Goal: Task Accomplishment & Management: Use online tool/utility

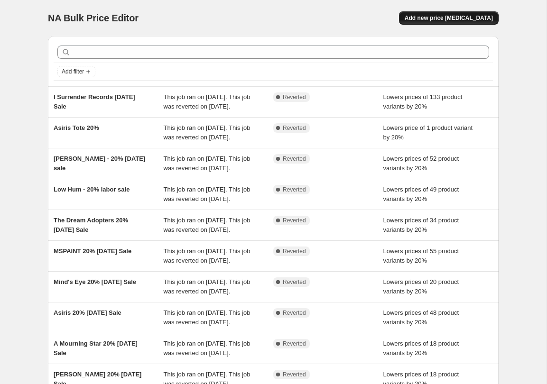
click at [459, 17] on span "Add new price [MEDICAL_DATA]" at bounding box center [449, 18] width 88 height 8
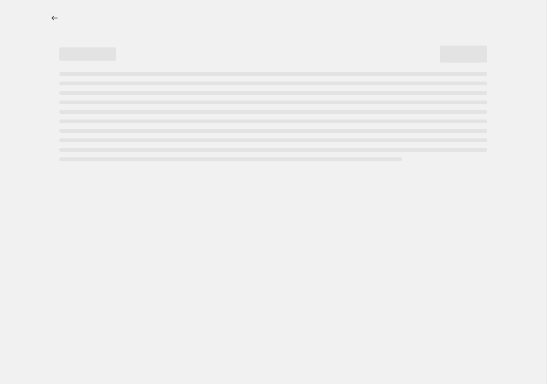
select select "percentage"
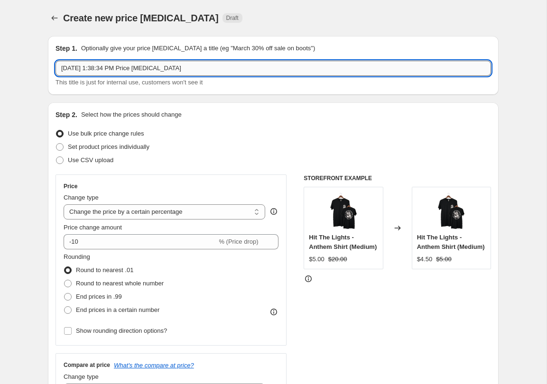
click at [169, 68] on input "Sep 5, 2025, 1:38:34 PM Price change job" at bounding box center [274, 68] width 436 height 15
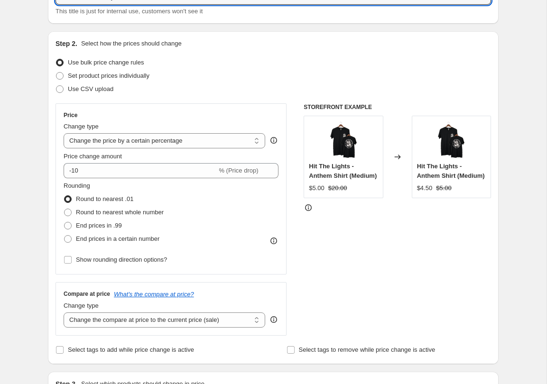
type input "Polaris Anniversary Sale"
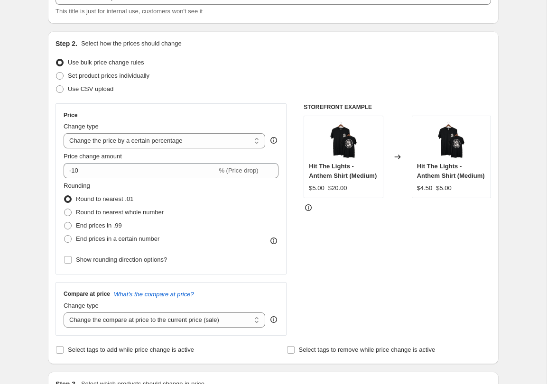
click at [92, 178] on div "Price Change type Change the price to a certain amount Change the price by a ce…" at bounding box center [171, 189] width 215 height 155
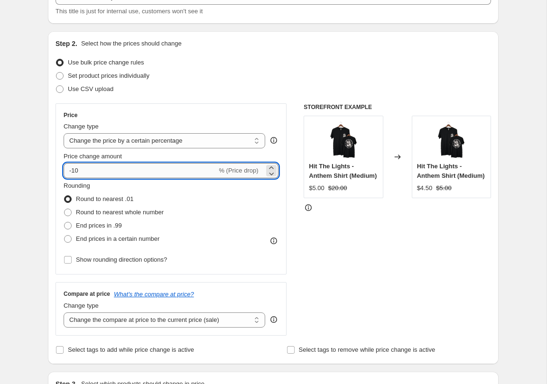
click at [86, 175] on input "-10" at bounding box center [140, 170] width 153 height 15
type input "-1"
type input "-20"
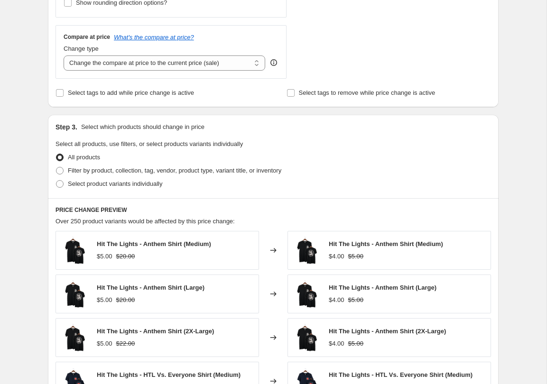
scroll to position [334, 0]
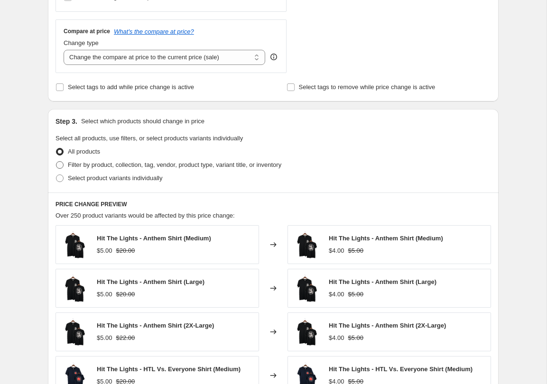
click at [118, 167] on span "Filter by product, collection, tag, vendor, product type, variant title, or inv…" at bounding box center [175, 164] width 214 height 7
click at [56, 162] on input "Filter by product, collection, tag, vendor, product type, variant title, or inv…" at bounding box center [56, 161] width 0 height 0
radio input "true"
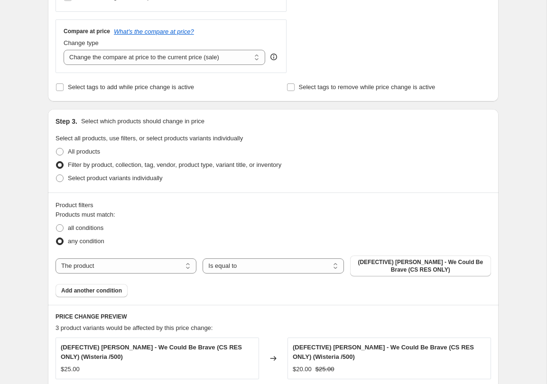
scroll to position [426, 0]
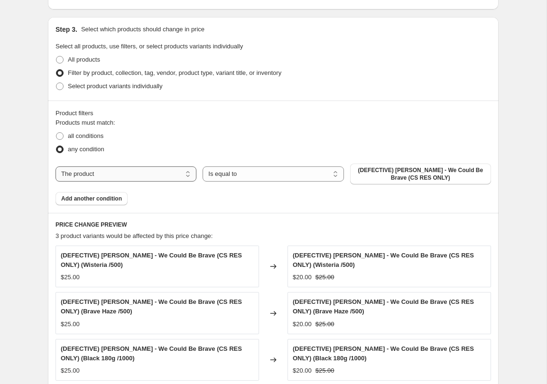
click at [167, 177] on select "The product The product's collection The product's tag The product's vendor The…" at bounding box center [126, 174] width 141 height 15
select select "collection"
click at [418, 176] on span "(DEFECTIVE) Michael Cera Palin - We Could Be Brave (CS RES ONLY)" at bounding box center [421, 174] width 130 height 15
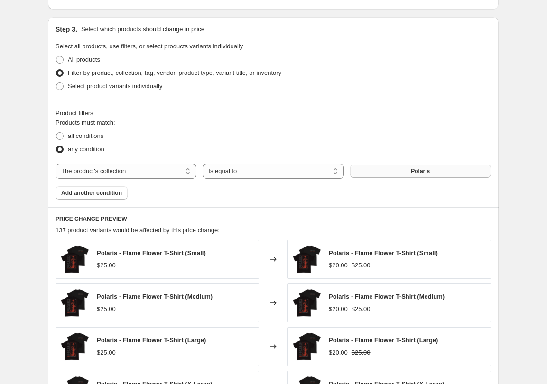
click at [524, 172] on div "Create new price change job. This page is ready Create new price change job Dra…" at bounding box center [273, 101] width 547 height 1055
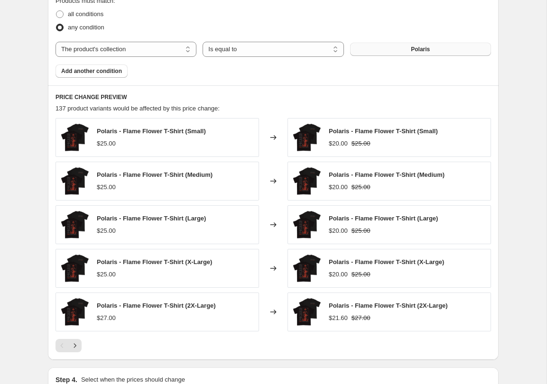
scroll to position [671, 0]
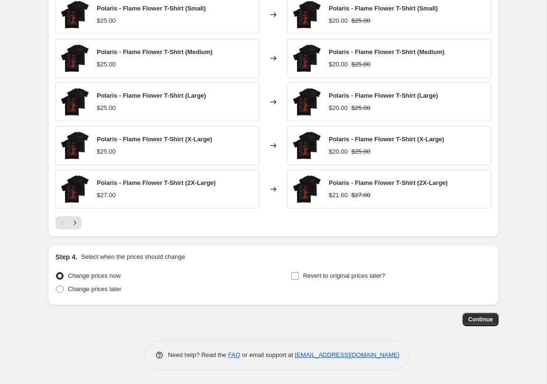
click at [305, 276] on span "Revert to original prices later?" at bounding box center [344, 275] width 82 height 7
click at [299, 276] on input "Revert to original prices later?" at bounding box center [295, 276] width 8 height 8
checkbox input "true"
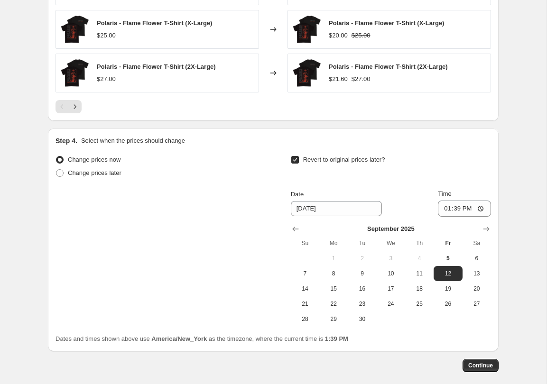
scroll to position [807, 0]
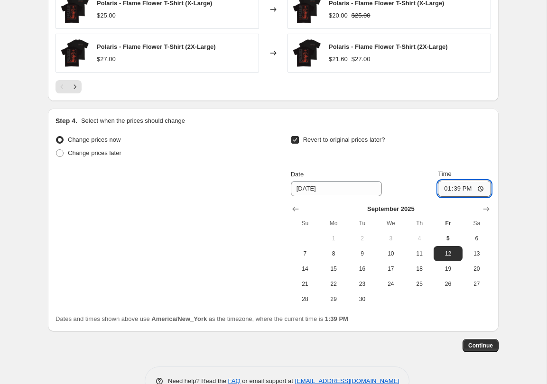
click at [482, 186] on input "13:39" at bounding box center [464, 189] width 53 height 16
type input "23:59"
click at [474, 345] on span "Continue" at bounding box center [480, 346] width 25 height 8
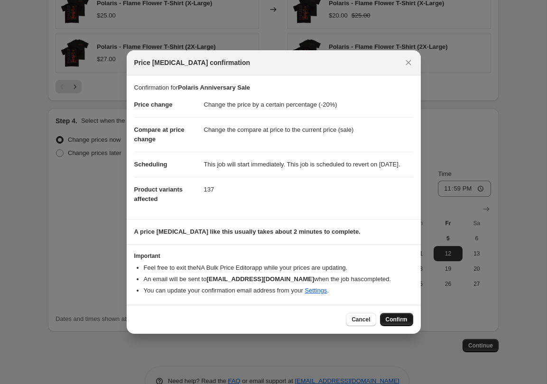
click at [393, 324] on span "Confirm" at bounding box center [397, 320] width 22 height 8
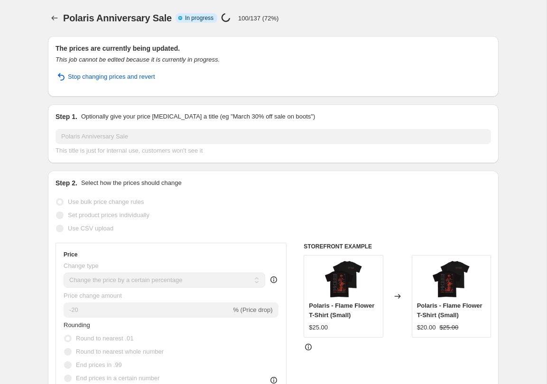
select select "percentage"
select select "collection"
